Goal: Information Seeking & Learning: Learn about a topic

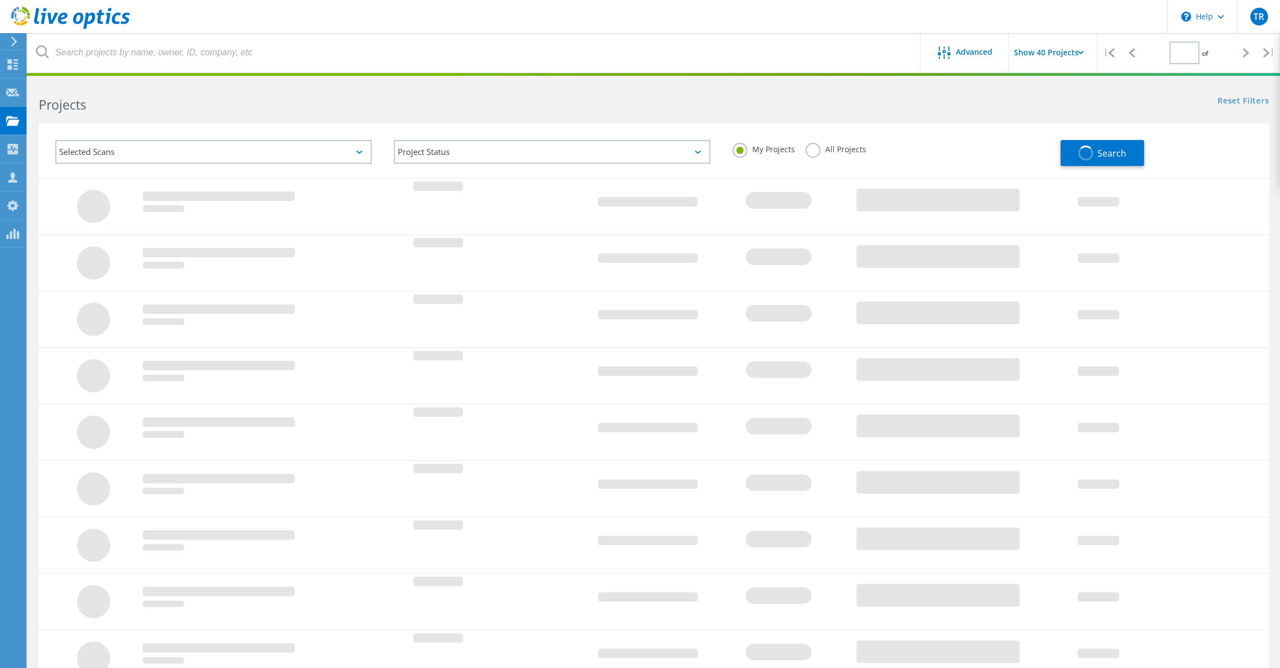
type input "1"
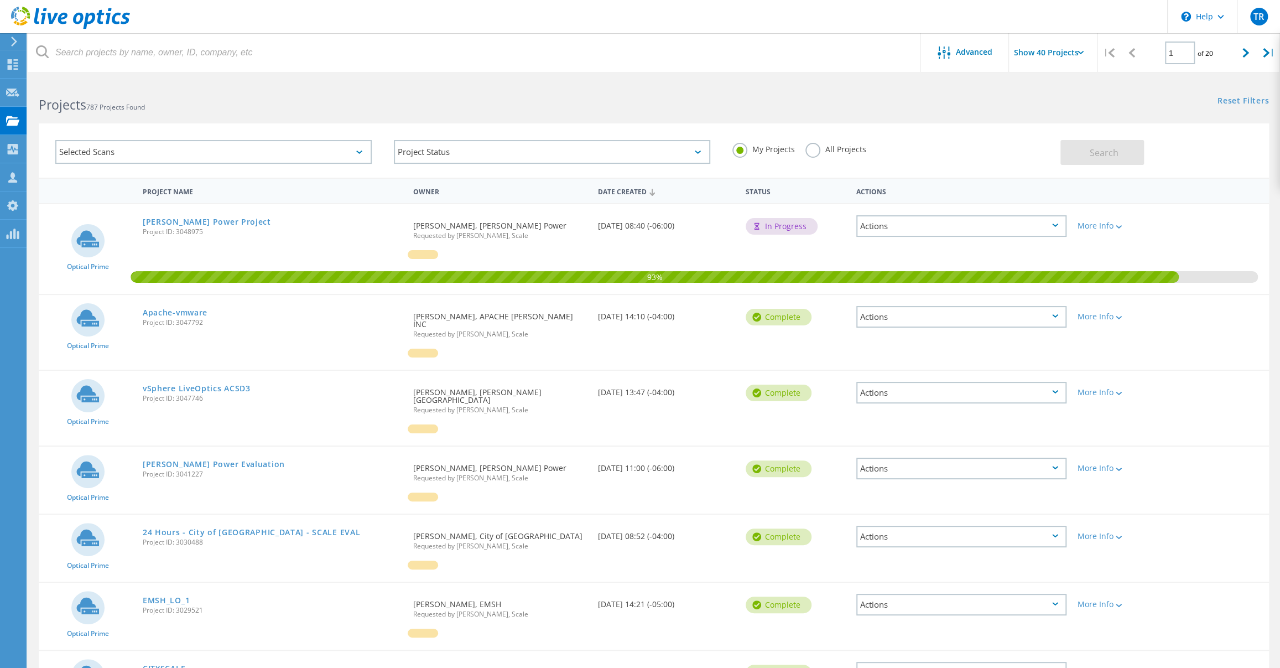
click at [311, 239] on div "Dixie Power Project Project ID: 3048975" at bounding box center [272, 225] width 271 height 42
click at [178, 312] on link "Apache-vmware" at bounding box center [175, 313] width 65 height 8
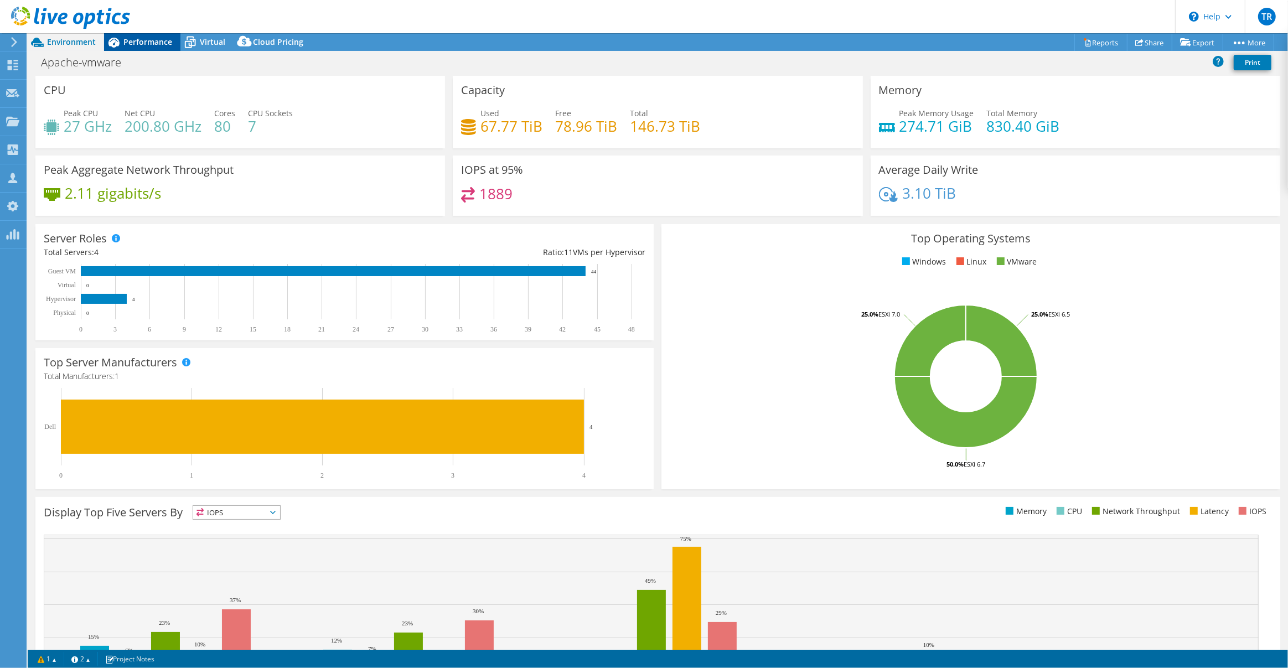
click at [137, 37] on span "Performance" at bounding box center [147, 42] width 49 height 11
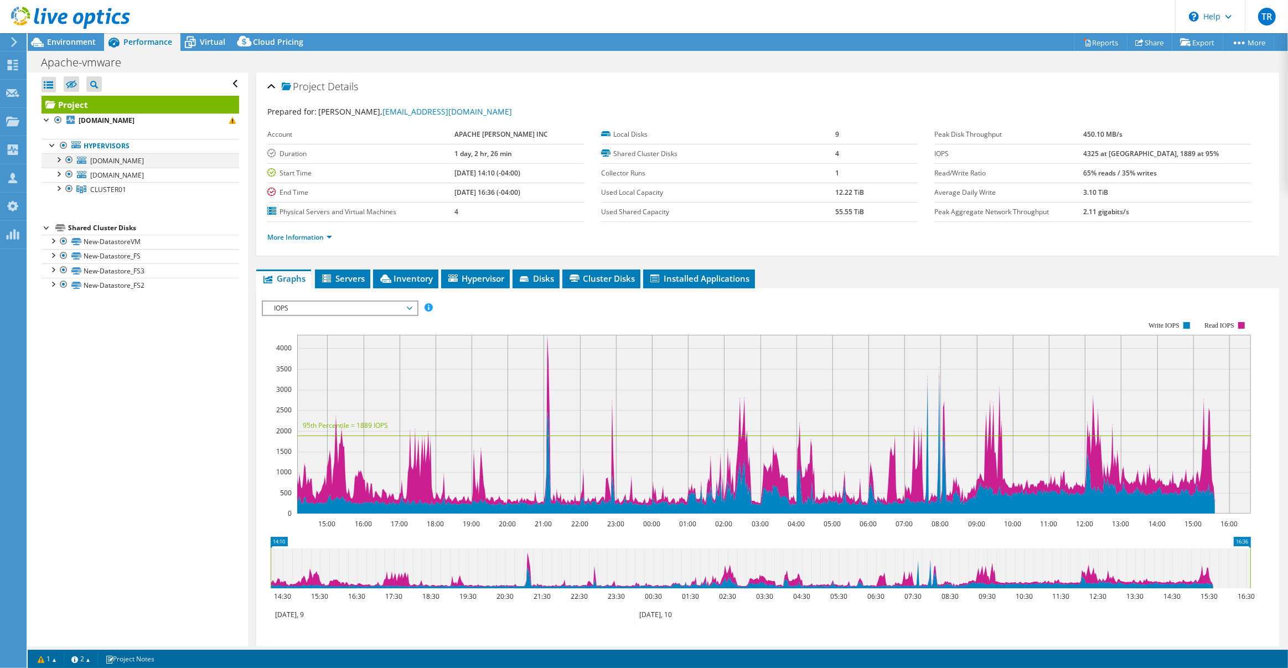
click at [60, 159] on div at bounding box center [58, 158] width 11 height 11
click at [60, 173] on div at bounding box center [58, 173] width 11 height 11
click at [58, 190] on div at bounding box center [58, 187] width 11 height 11
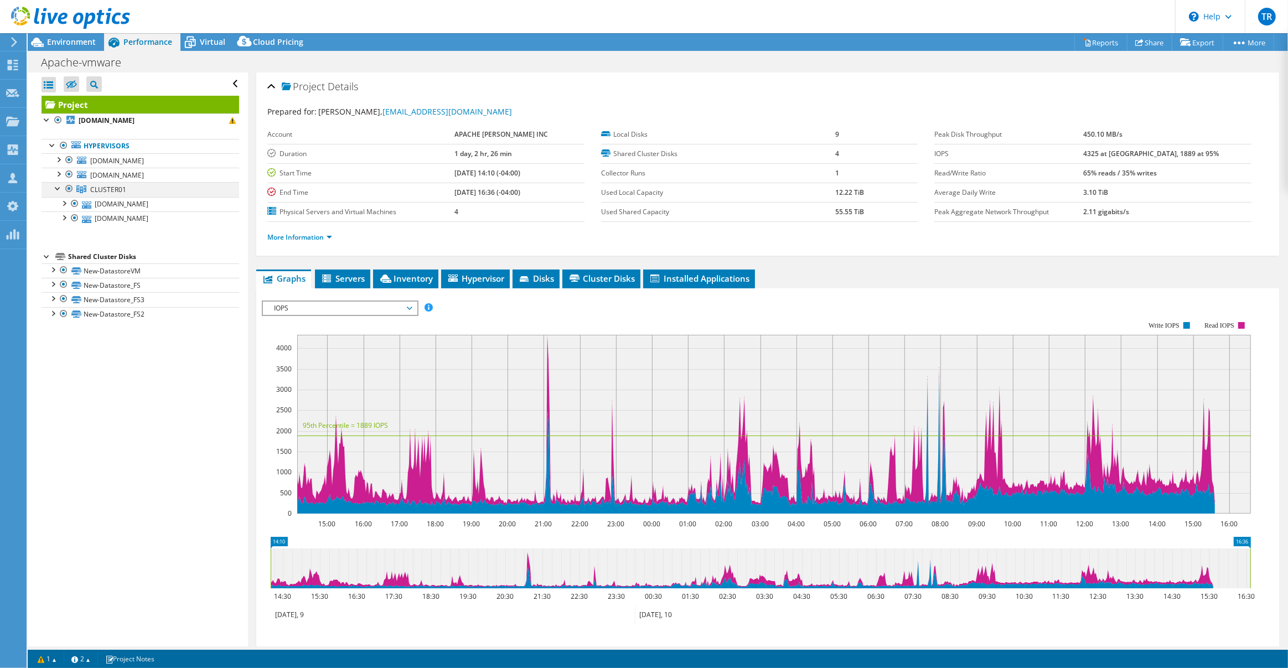
click at [58, 190] on div at bounding box center [58, 187] width 11 height 11
click at [88, 48] on div "Environment" at bounding box center [66, 42] width 76 height 18
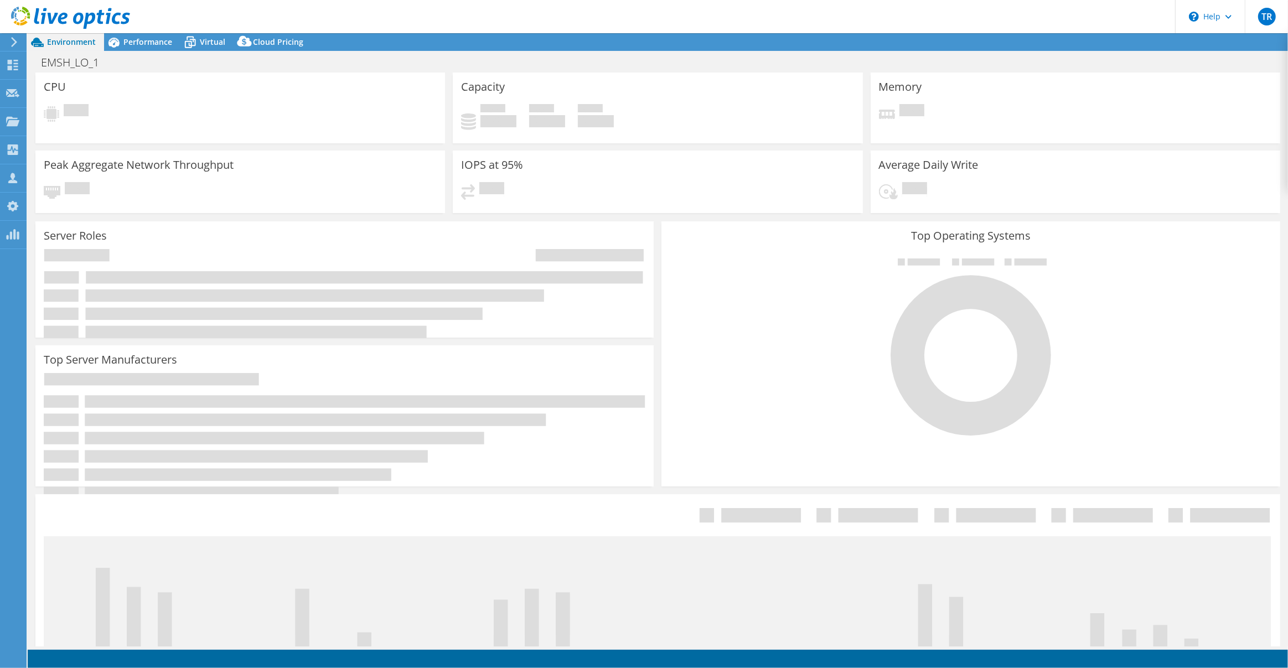
select select "USD"
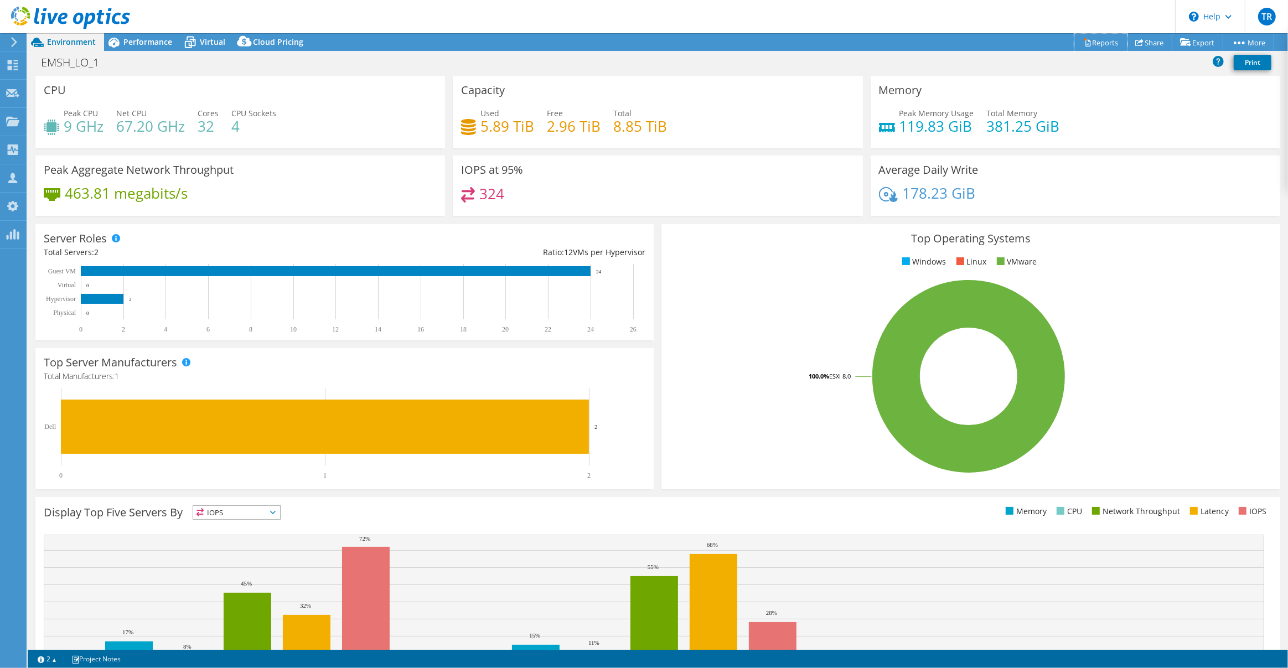
click at [1086, 45] on link "Reports" at bounding box center [1100, 42] width 53 height 17
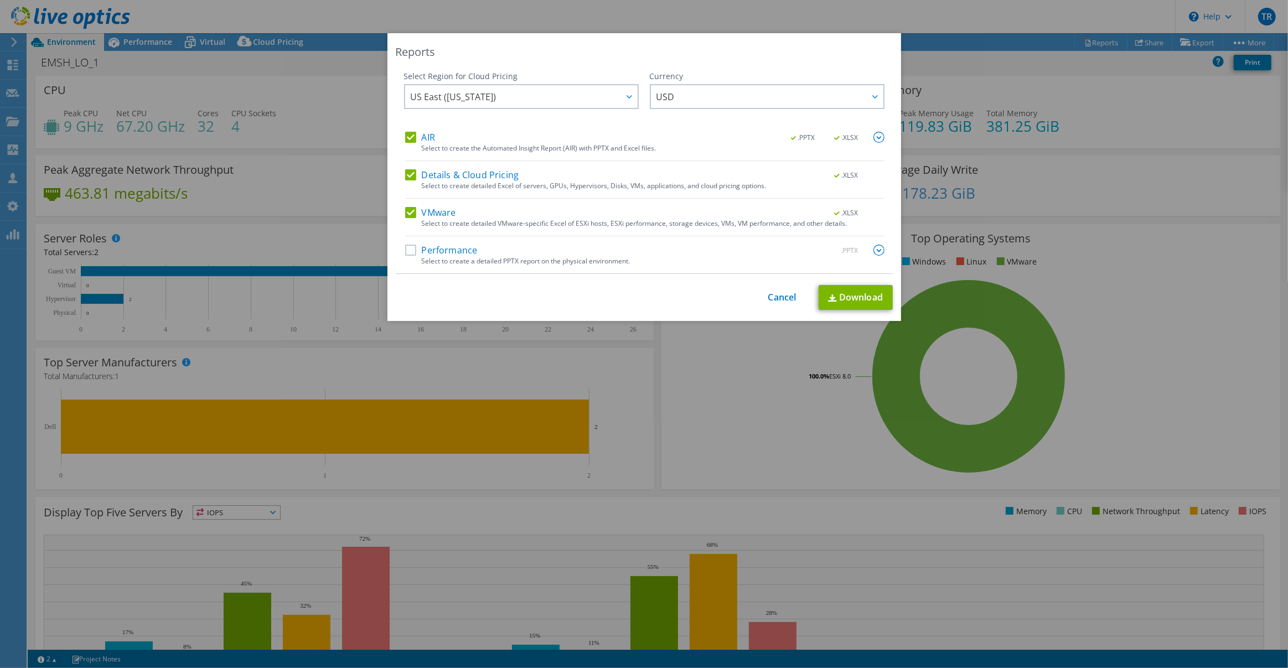
click at [408, 250] on label "Performance" at bounding box center [441, 250] width 72 height 11
click at [0, 0] on input "Performance" at bounding box center [0, 0] width 0 height 0
click at [860, 297] on link "Download" at bounding box center [855, 297] width 74 height 25
click at [782, 299] on link "Cancel" at bounding box center [782, 297] width 28 height 11
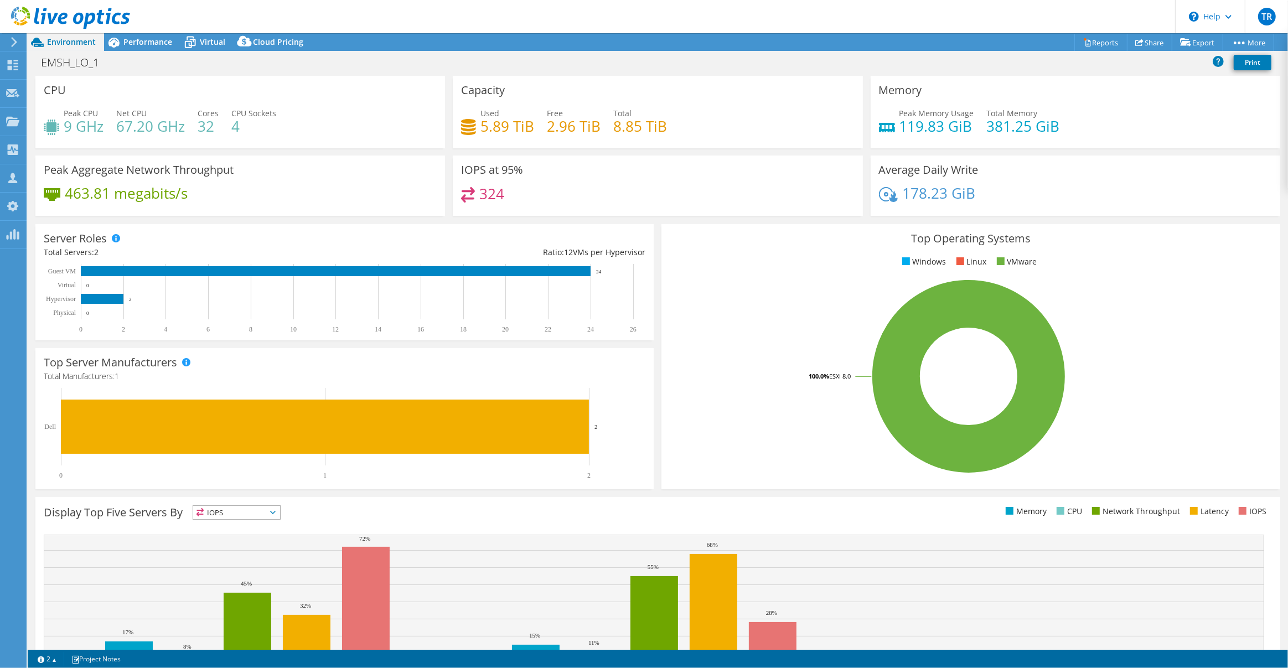
click at [760, 437] on rect at bounding box center [969, 376] width 598 height 194
click at [148, 40] on span "Performance" at bounding box center [147, 42] width 49 height 11
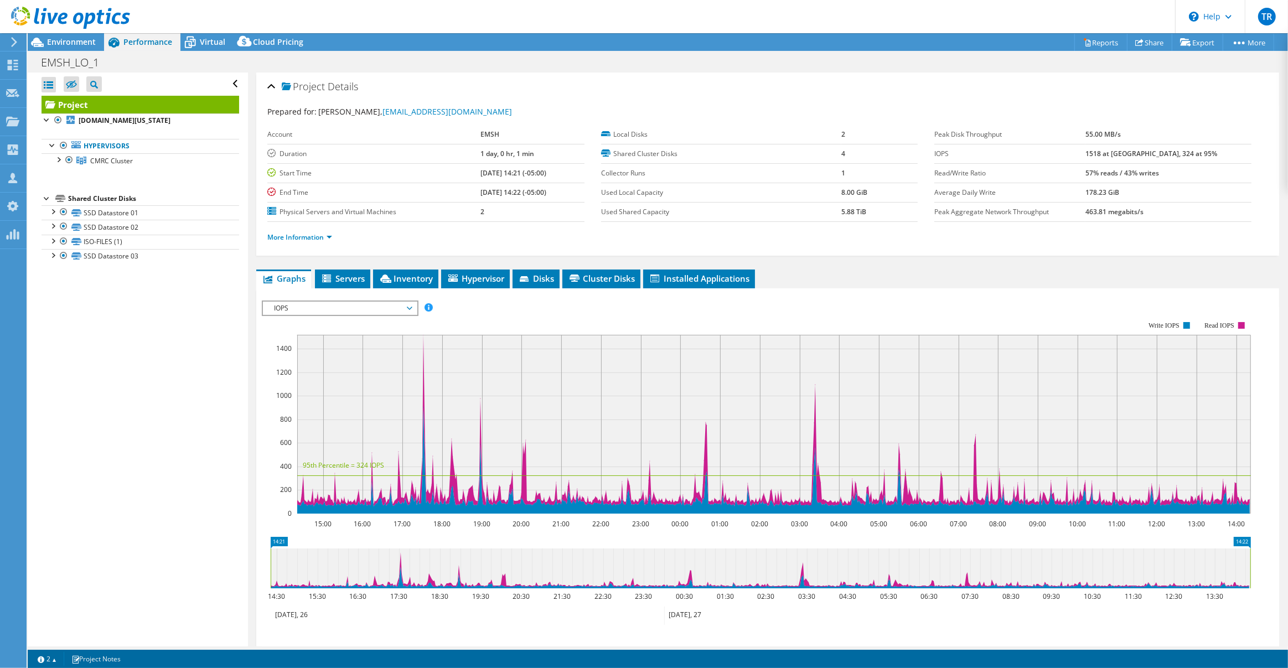
click at [406, 303] on span "IOPS" at bounding box center [339, 308] width 142 height 13
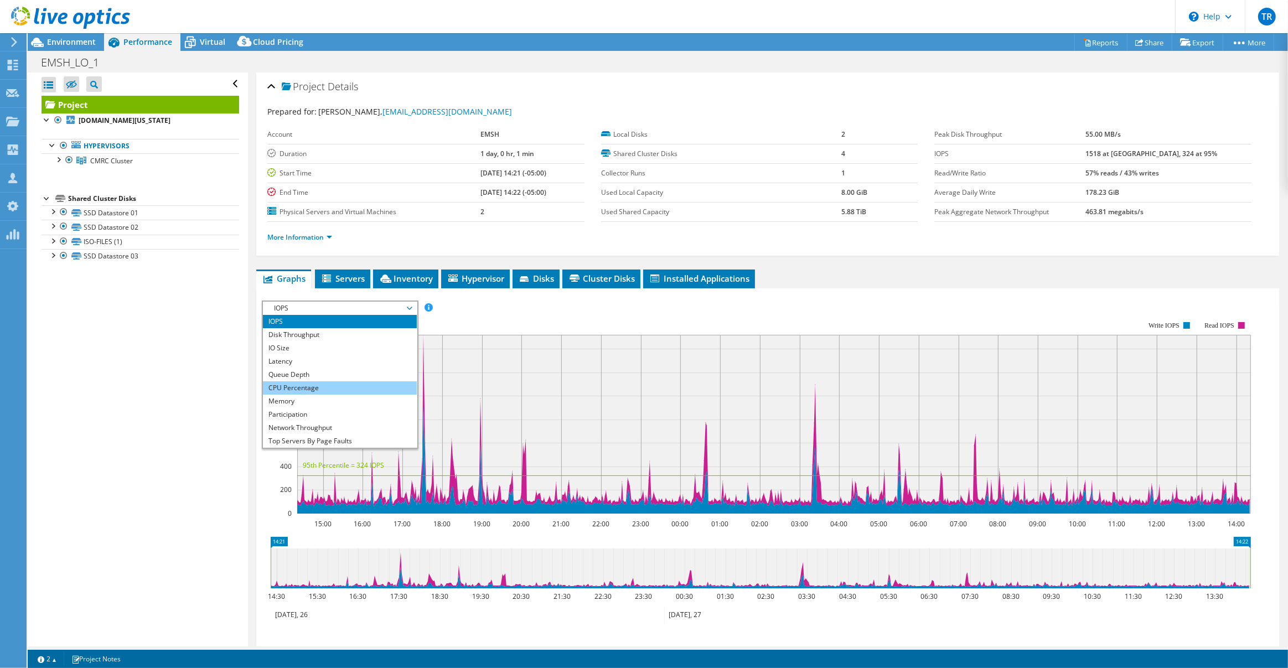
click at [385, 387] on li "CPU Percentage" at bounding box center [339, 387] width 153 height 13
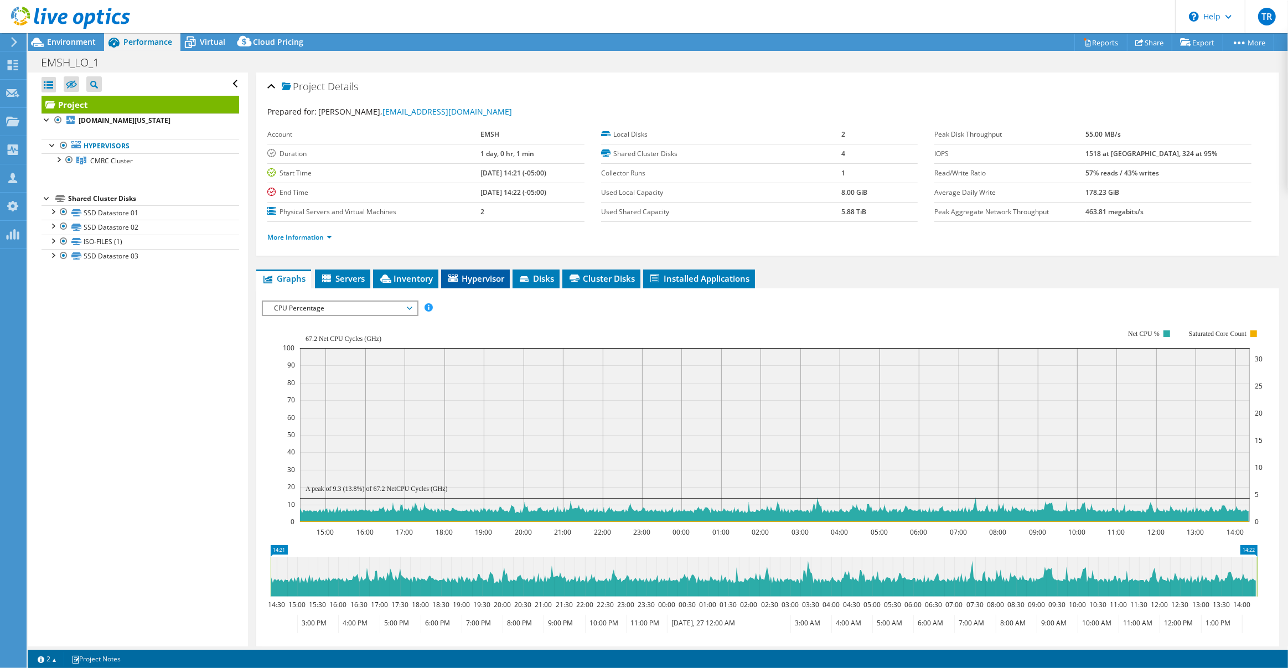
click at [475, 277] on span "Hypervisor" at bounding box center [476, 278] width 58 height 11
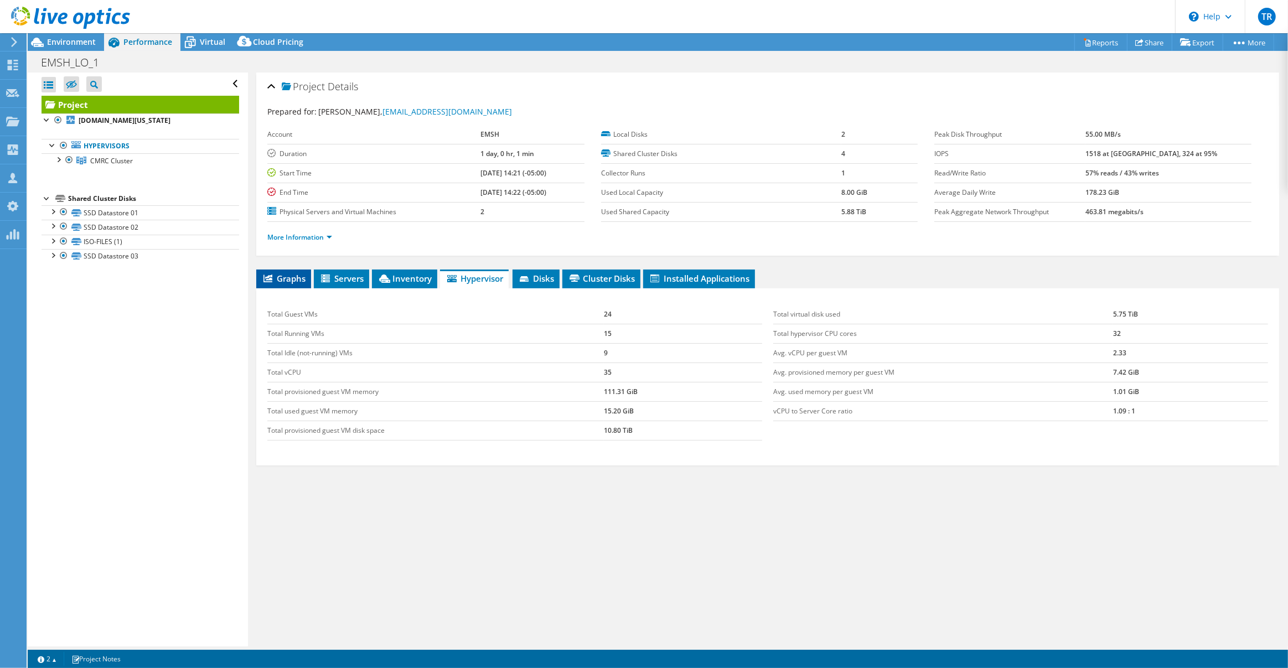
click at [287, 275] on span "Graphs" at bounding box center [284, 278] width 44 height 11
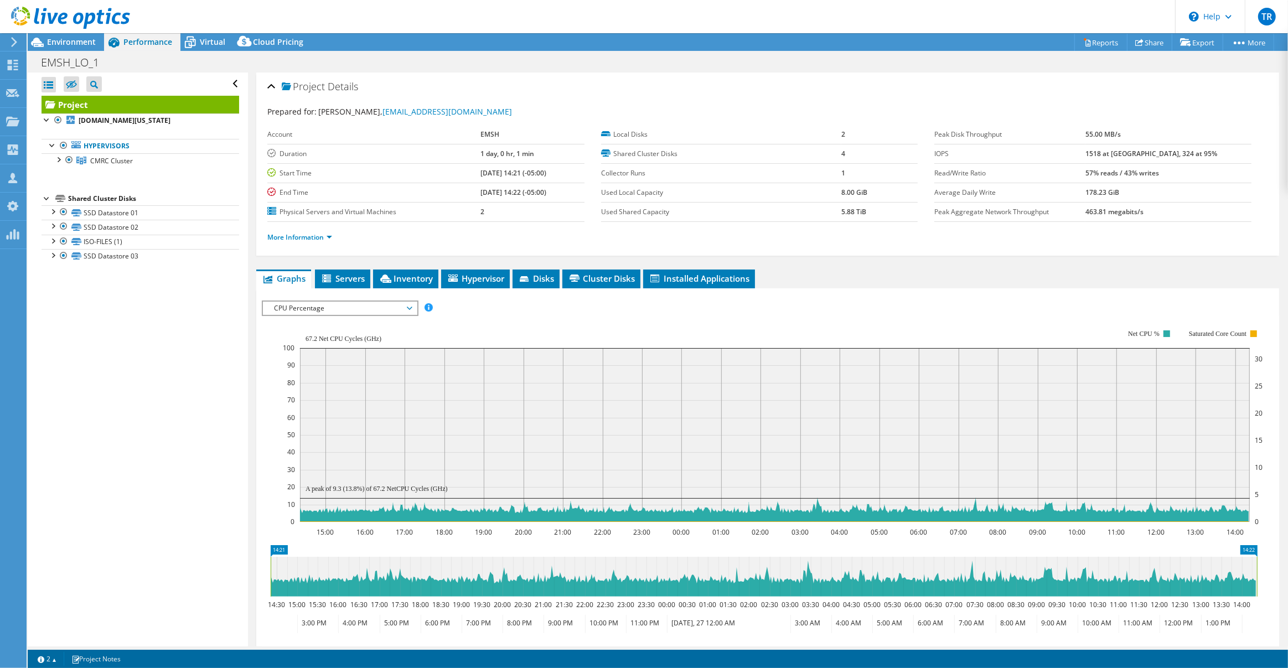
click at [412, 304] on span "CPU Percentage" at bounding box center [339, 308] width 153 height 13
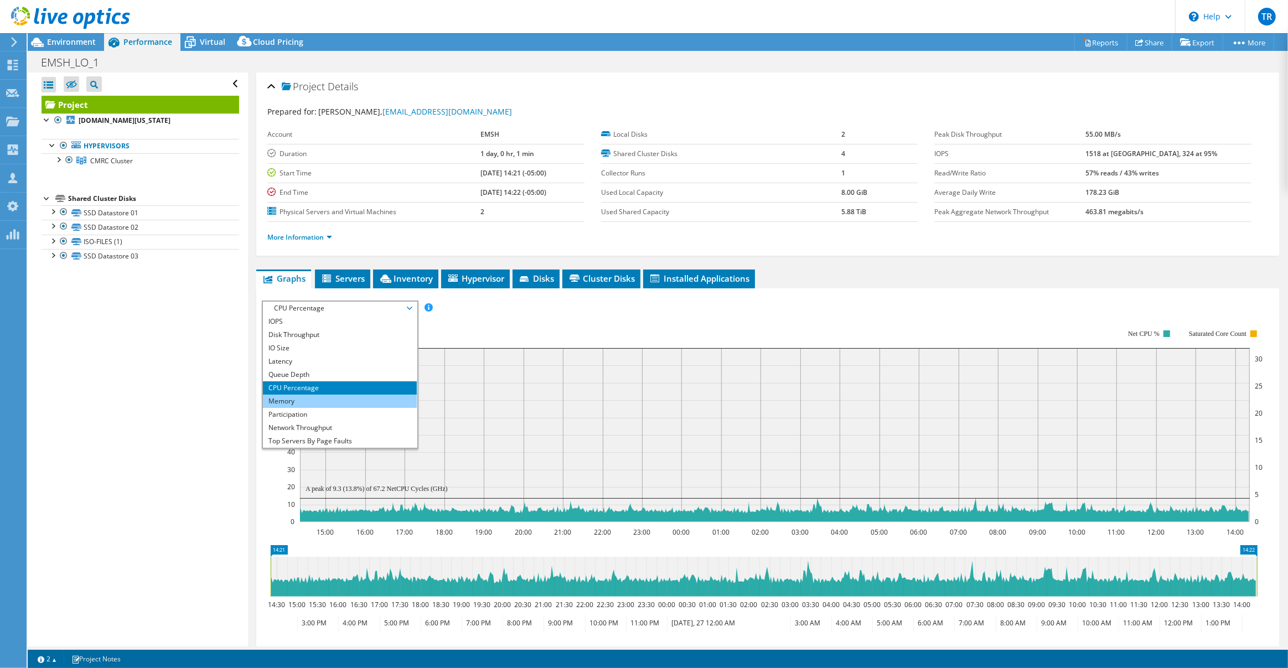
click at [367, 398] on li "Memory" at bounding box center [339, 401] width 153 height 13
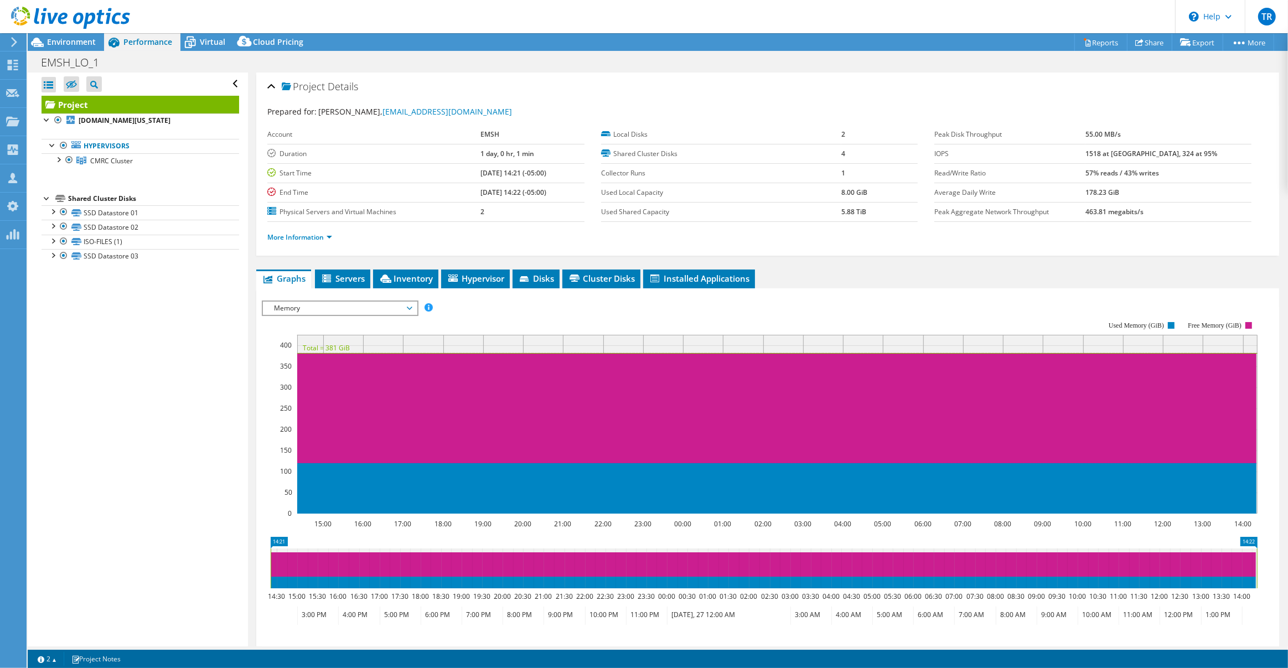
click at [76, 32] on div at bounding box center [65, 18] width 130 height 37
click at [75, 40] on span "Environment" at bounding box center [71, 42] width 49 height 11
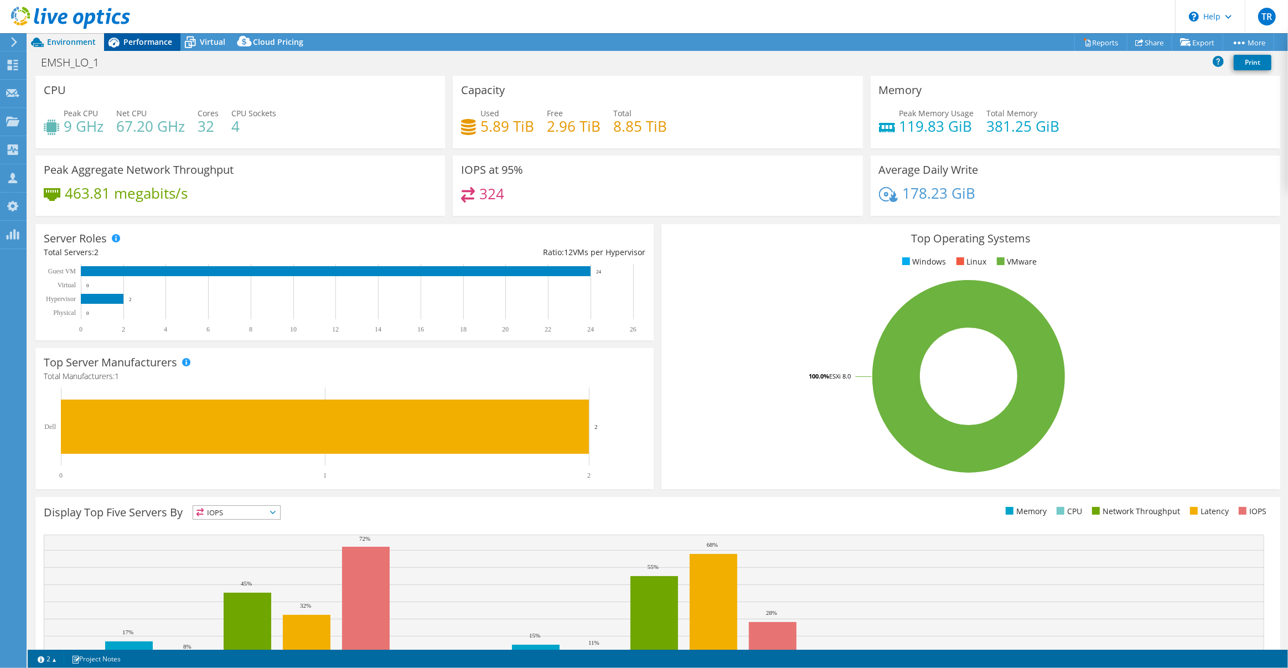
click at [151, 40] on span "Performance" at bounding box center [147, 42] width 49 height 11
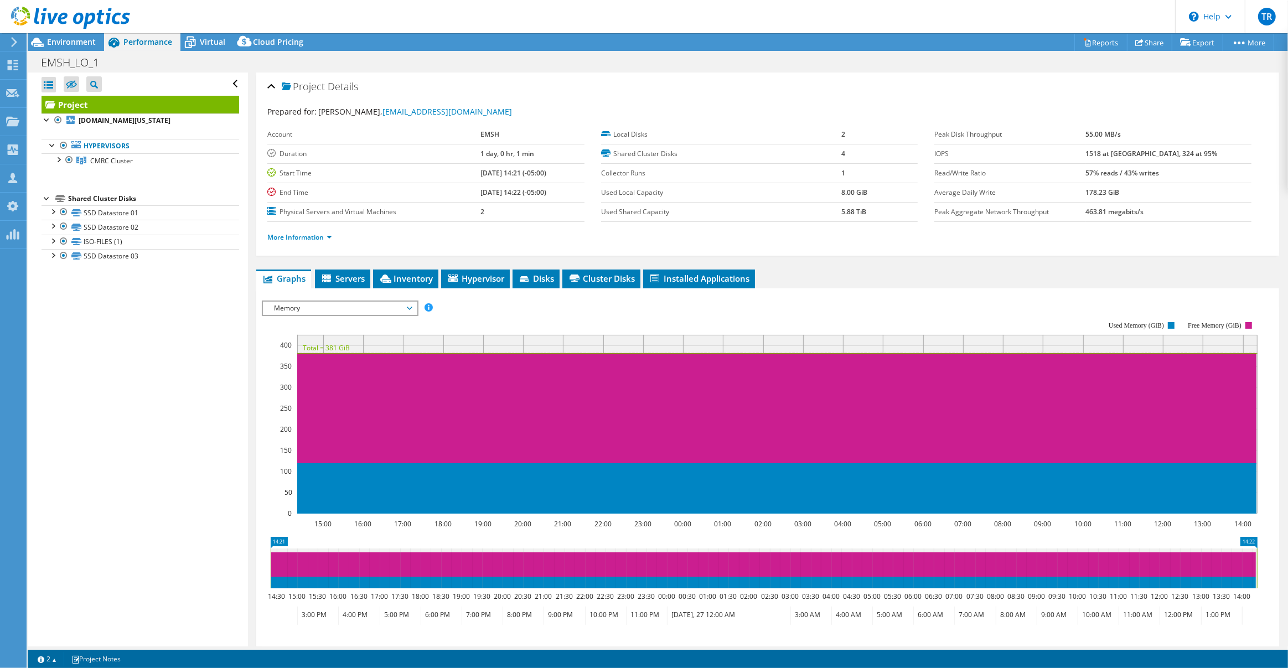
click at [411, 307] on icon at bounding box center [410, 308] width 6 height 3
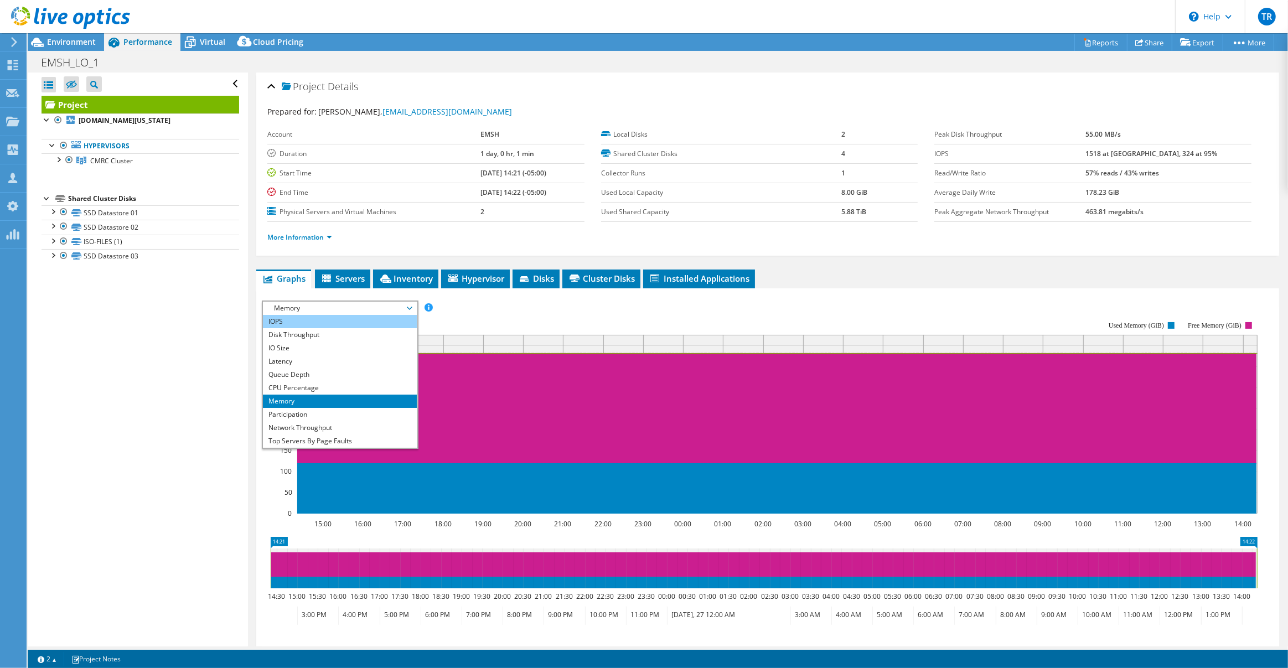
click at [393, 315] on li "IOPS" at bounding box center [339, 321] width 153 height 13
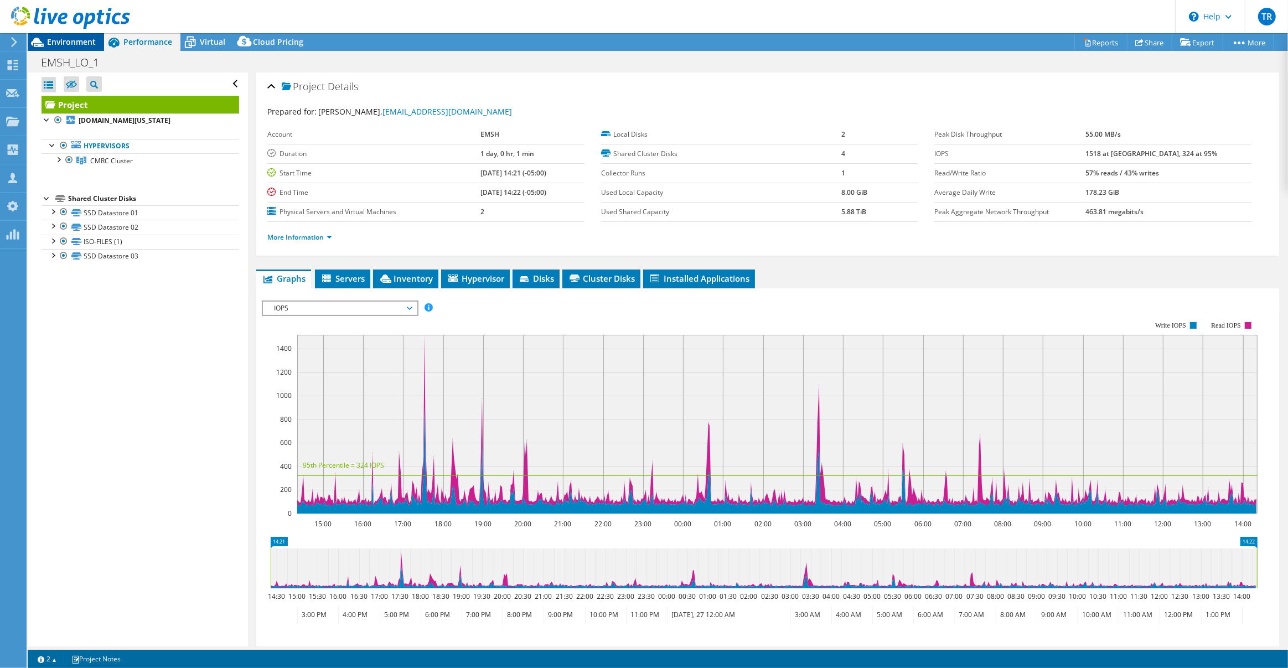
click at [86, 44] on span "Environment" at bounding box center [71, 42] width 49 height 11
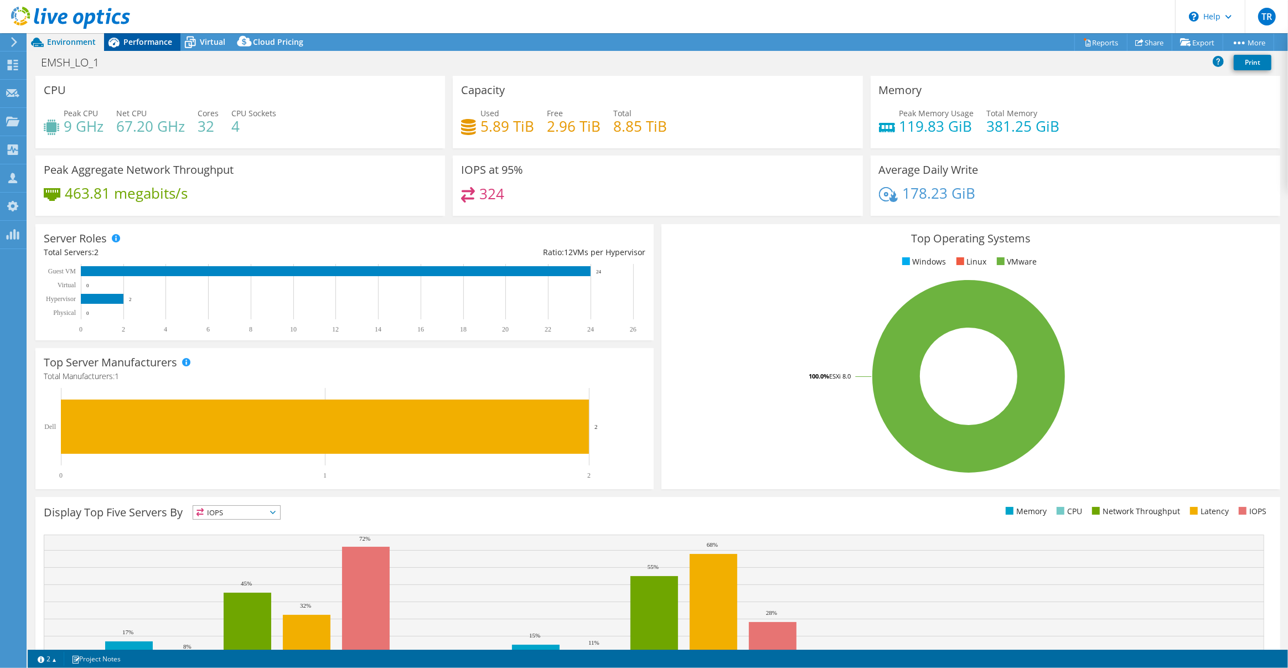
click at [154, 40] on span "Performance" at bounding box center [147, 42] width 49 height 11
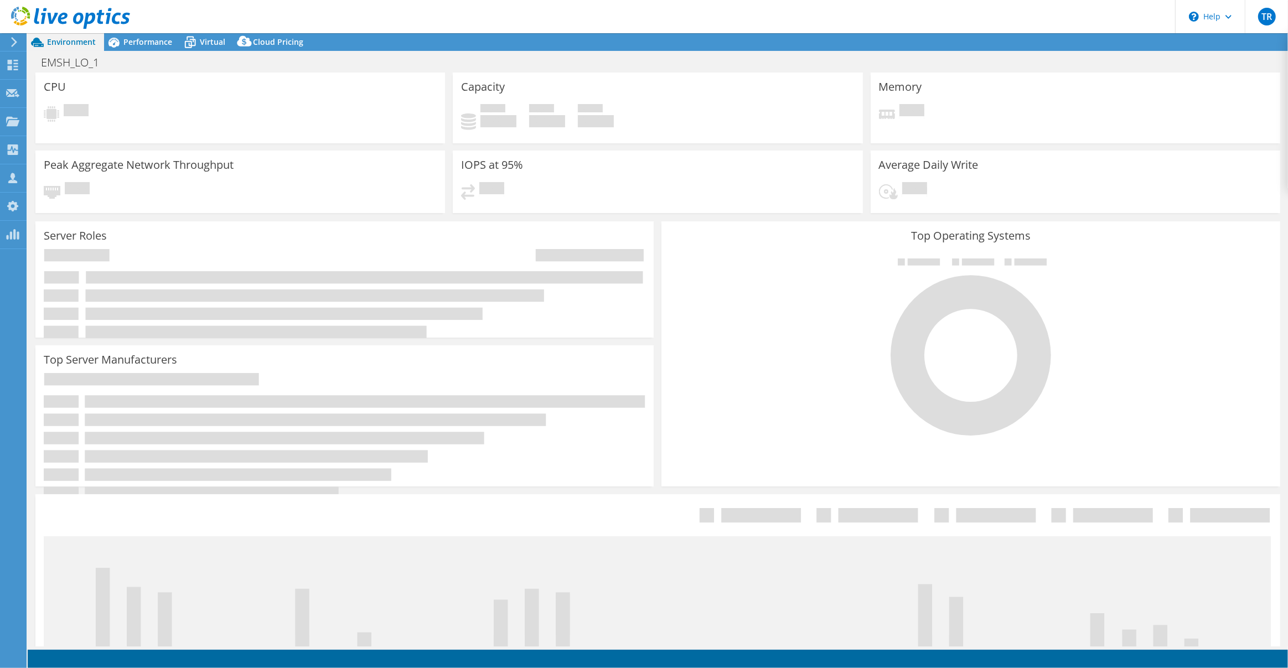
select select "USD"
